Goal: Navigation & Orientation: Find specific page/section

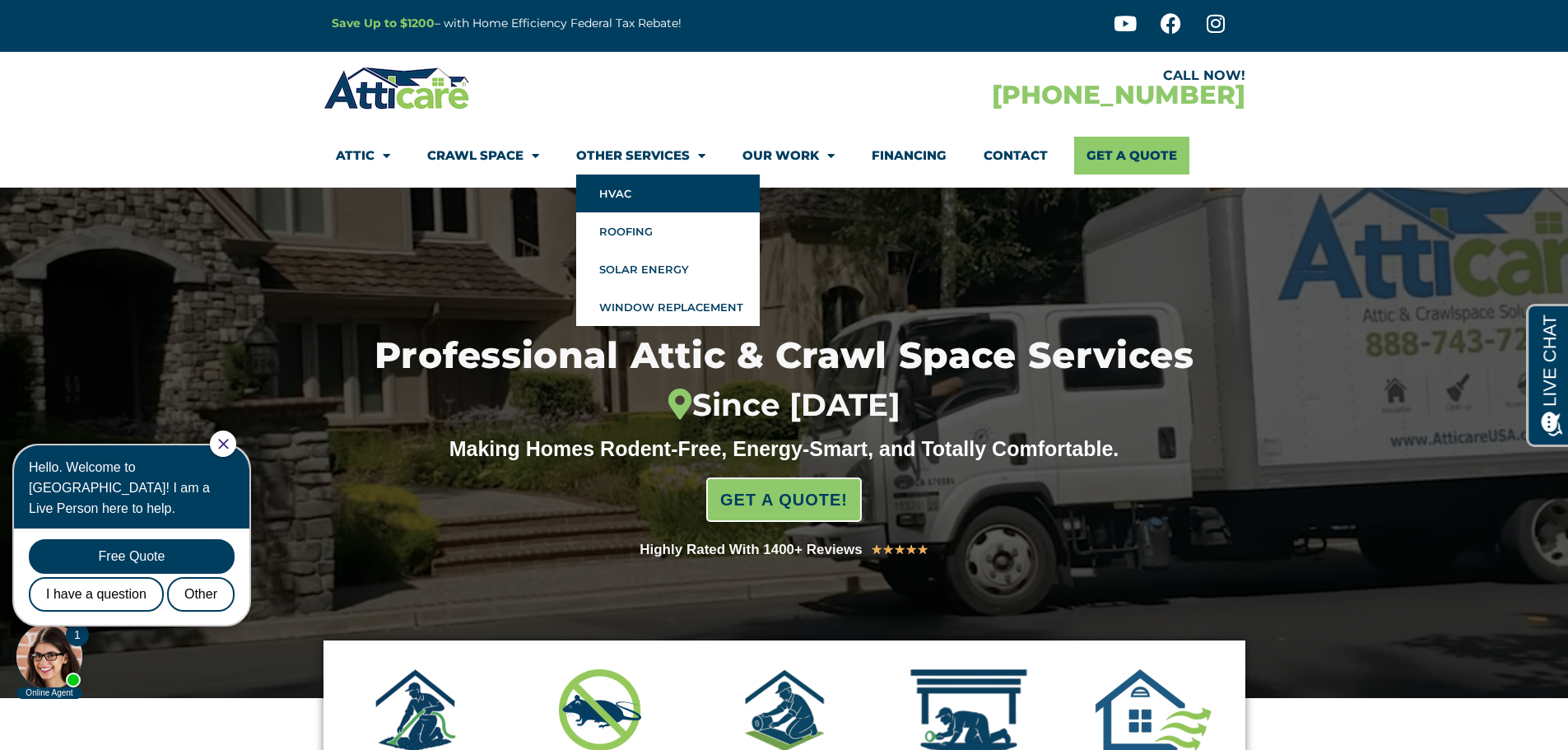
click at [611, 198] on link "HVAC" at bounding box center [668, 194] width 183 height 38
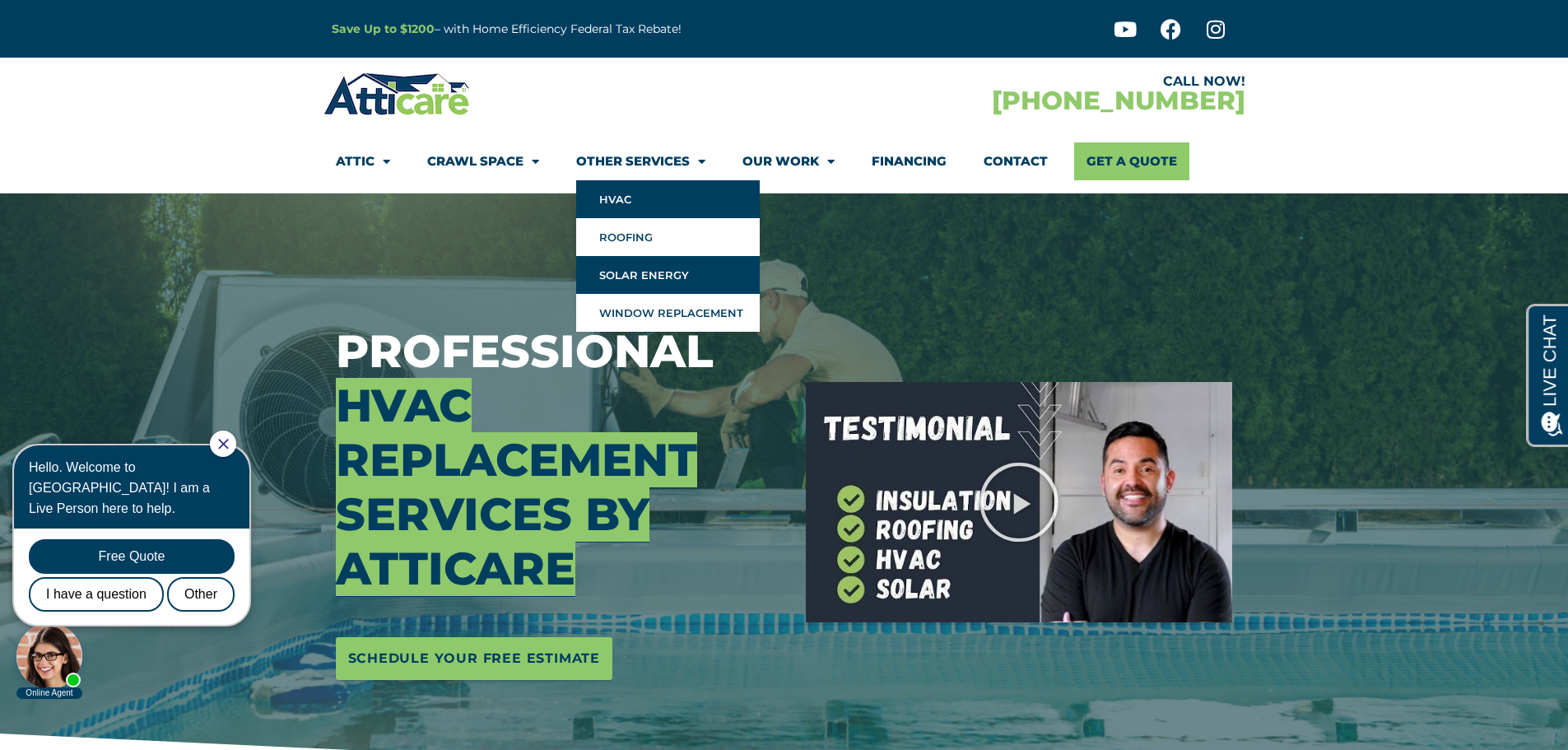
click at [651, 271] on link "Solar Energy" at bounding box center [668, 275] width 183 height 38
